Goal: Information Seeking & Learning: Learn about a topic

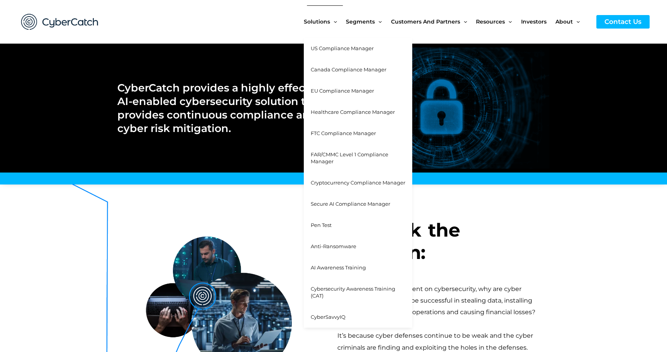
click at [322, 156] on span "FAR/CMMC Level 1 Compliance Manager" at bounding box center [350, 158] width 78 height 14
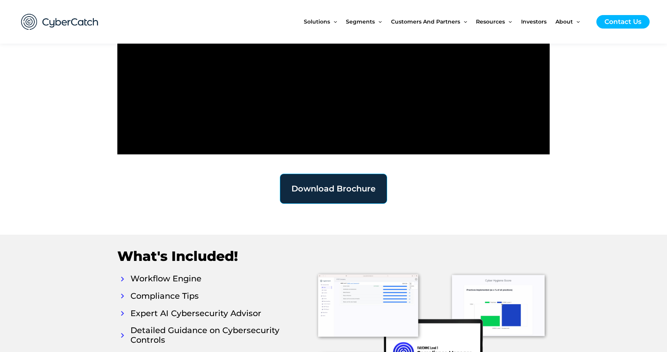
scroll to position [1224, 0]
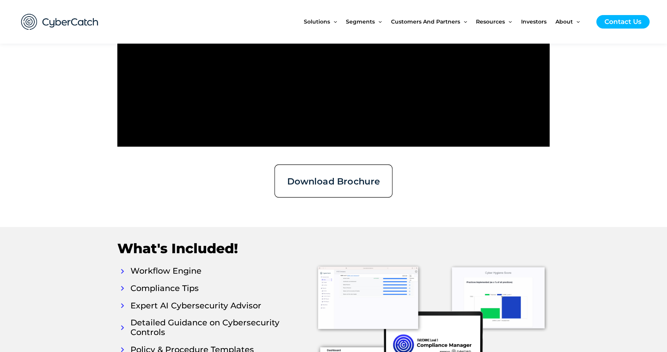
click at [321, 176] on span "Download Brochure" at bounding box center [333, 180] width 93 height 9
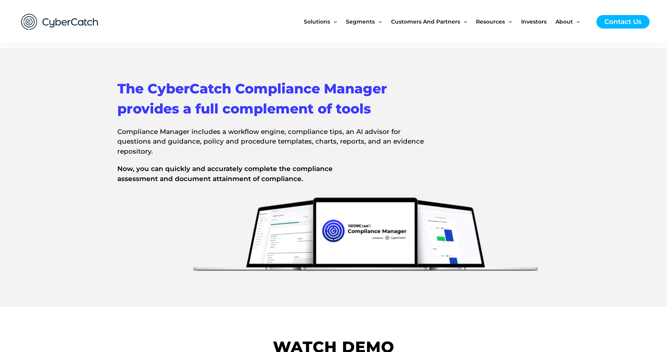
scroll to position [755, 0]
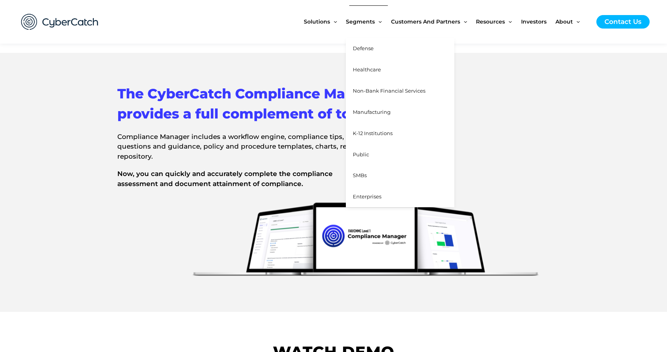
click at [368, 48] on span "Defense" at bounding box center [363, 48] width 21 height 6
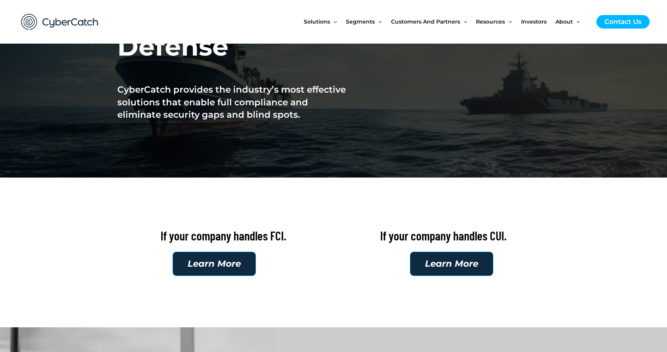
scroll to position [75, 0]
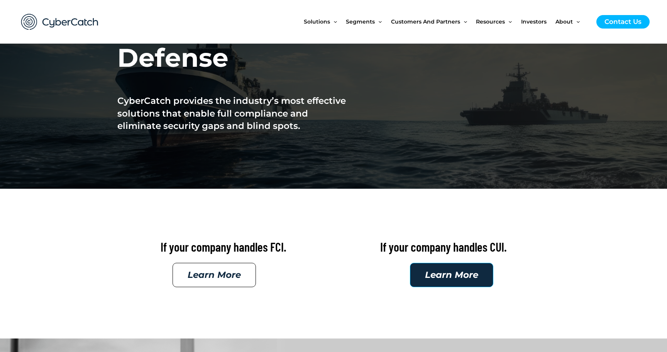
click at [222, 271] on span "Learn More" at bounding box center [214, 275] width 53 height 9
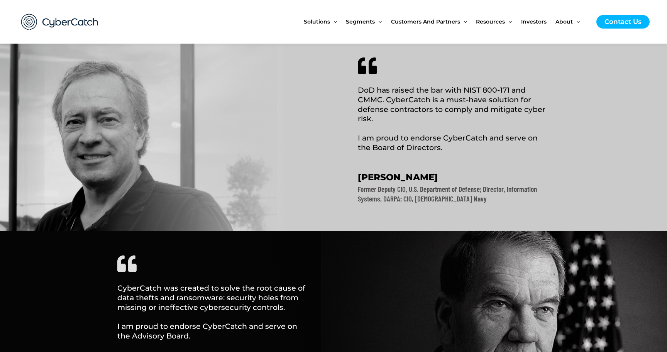
scroll to position [0, 0]
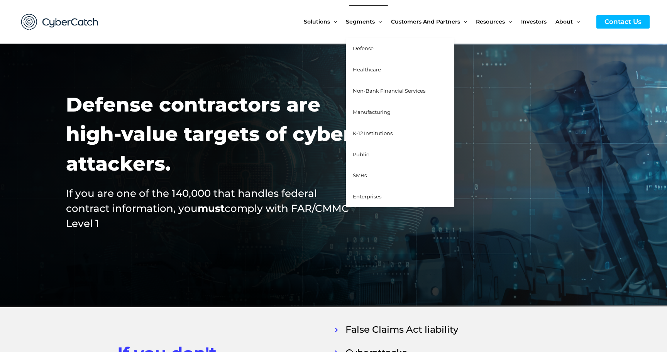
click at [366, 46] on span "Defense" at bounding box center [363, 48] width 21 height 6
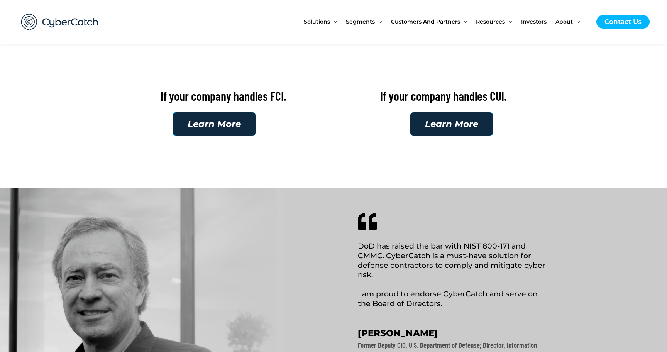
scroll to position [238, 0]
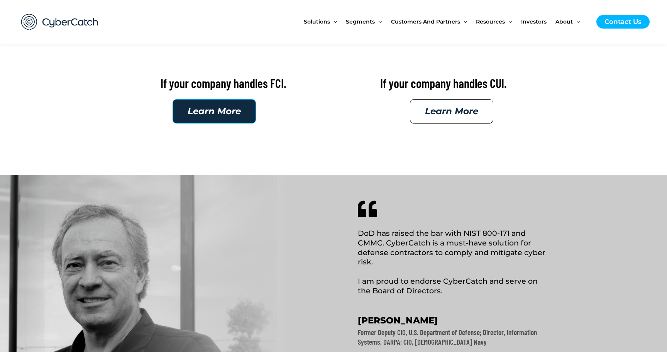
click at [445, 110] on span "Learn More" at bounding box center [451, 111] width 53 height 9
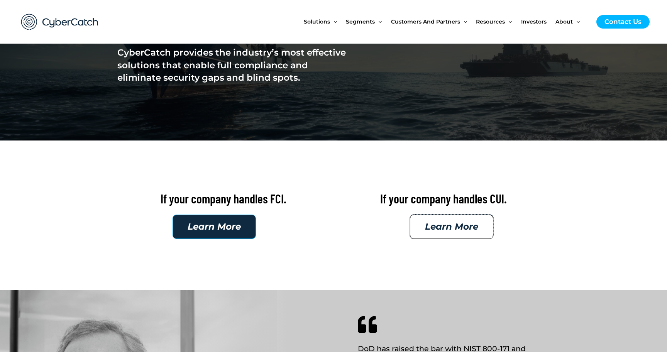
scroll to position [70, 0]
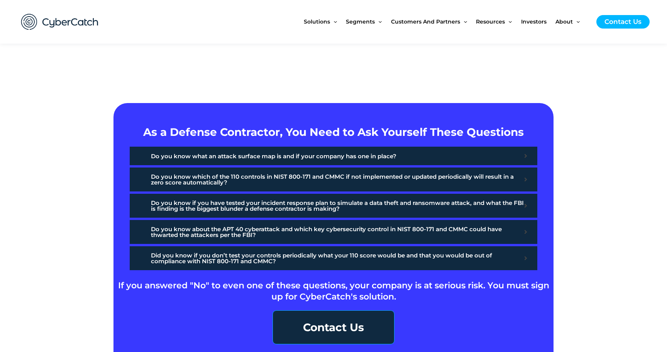
scroll to position [153, 0]
